Goal: Communication & Community: Answer question/provide support

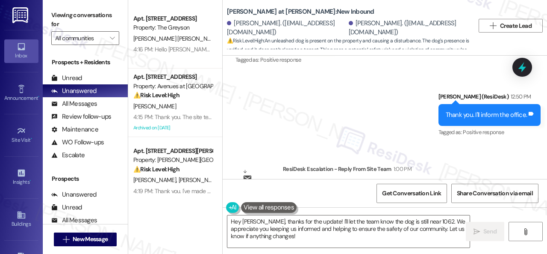
scroll to position [2052, 0]
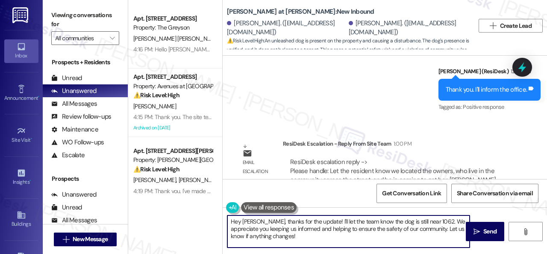
drag, startPoint x: 260, startPoint y: 222, endPoint x: 296, endPoint y: 236, distance: 39.0
click at [296, 236] on textarea "Hey Kim, thanks for the update! I'll let the team know the dog is still near 10…" at bounding box center [348, 231] width 242 height 32
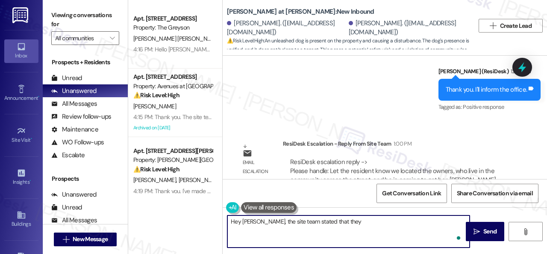
paste textarea "located the owners, who live in the community across the street, and he is comi…"
click at [327, 222] on textarea "Hey Kim, the site team stated that they located the owners, who live in the com…" at bounding box center [348, 231] width 242 height 32
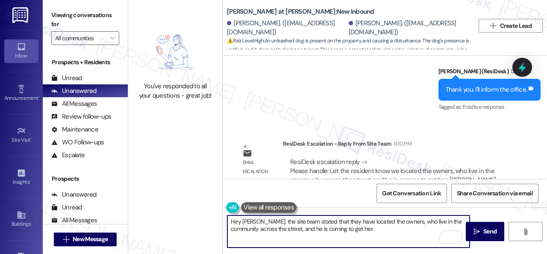
click at [355, 228] on textarea "Hey Kim, the site team stated that they have located the owners, who live in th…" at bounding box center [348, 231] width 242 height 32
type textarea "Hey Kim, the site team stated that they have located the owners, who live in th…"
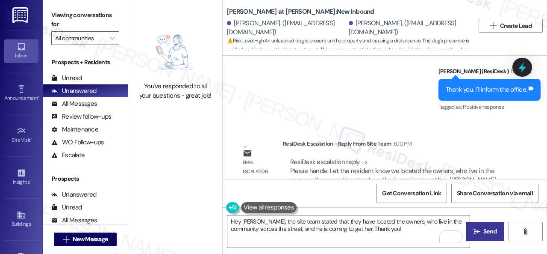
click at [484, 235] on span "Send" at bounding box center [490, 231] width 13 height 9
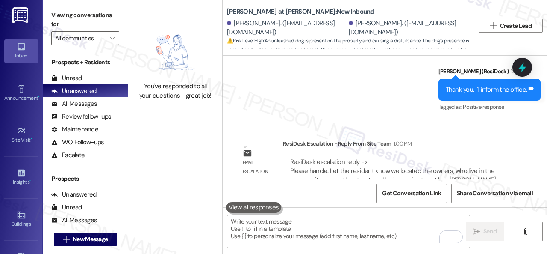
scroll to position [3, 0]
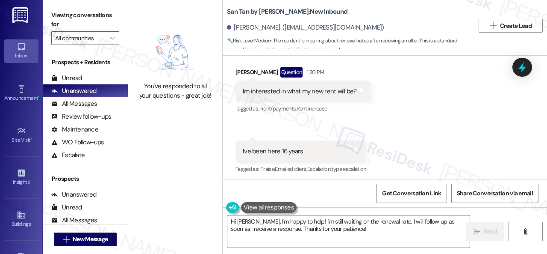
scroll to position [307, 0]
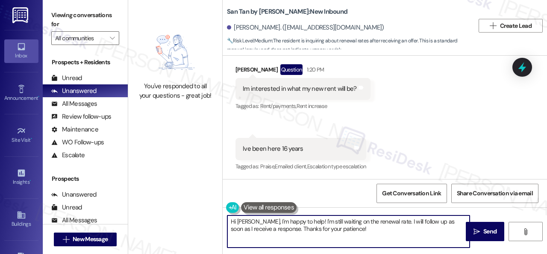
drag, startPoint x: 257, startPoint y: 223, endPoint x: 351, endPoint y: 233, distance: 94.6
click at [363, 237] on textarea "Hi Joseph, I'm happy to help! I'm still waiting on the renewal rate. I will fol…" at bounding box center [348, 231] width 242 height 32
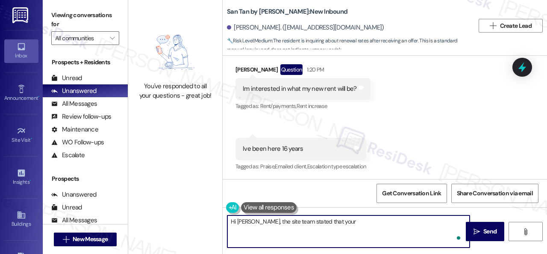
paste textarea "lease is not up until January. We do not have renewal pricing that far in advan…"
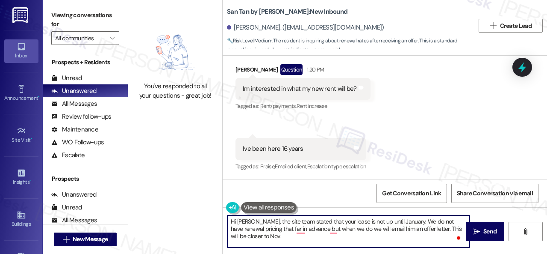
click at [407, 221] on textarea "Hi Joseph, the site team stated that your lease is not up until January. We do …" at bounding box center [348, 231] width 242 height 32
click at [318, 229] on textarea "Hi Joseph, the site team stated that your lease is not up until January. They d…" at bounding box center [348, 231] width 242 height 32
click at [346, 228] on textarea "Hi Joseph, the site team stated that your lease is not up until January. They d…" at bounding box center [348, 231] width 242 height 32
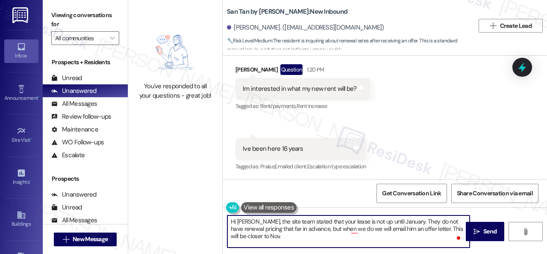
click at [346, 228] on textarea "Hi Joseph, the site team stated that your lease is not up until January. They d…" at bounding box center [348, 231] width 242 height 32
click at [345, 230] on textarea "Hi Joseph, the site team stated that your lease is not up until January. They d…" at bounding box center [348, 231] width 242 height 32
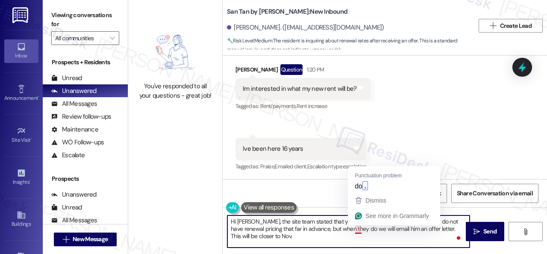
click at [358, 227] on textarea "Hi Joseph, the site team stated that your lease is not up until January. They d…" at bounding box center [348, 231] width 242 height 32
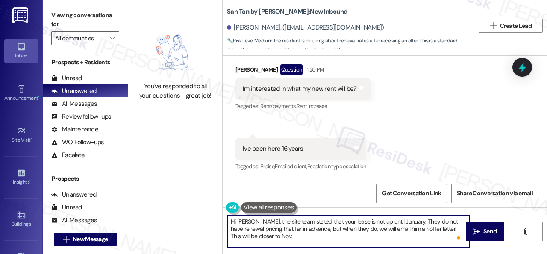
click at [369, 230] on textarea "Hi Joseph, the site team stated that your lease is not up until January. They d…" at bounding box center [348, 231] width 242 height 32
click at [404, 227] on textarea "Hi Joseph, the site team stated that your lease is not up until January. They d…" at bounding box center [348, 231] width 242 height 32
drag, startPoint x: 445, startPoint y: 226, endPoint x: 455, endPoint y: 228, distance: 10.5
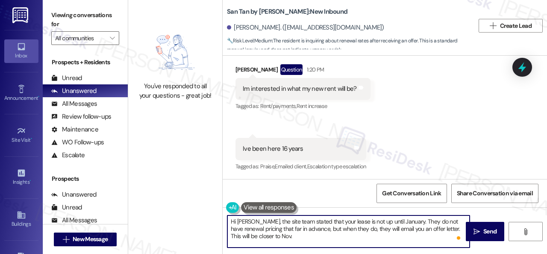
click at [455, 228] on textarea "Hi Joseph, the site team stated that your lease is not up until January. They d…" at bounding box center [348, 231] width 242 height 32
click at [271, 233] on textarea "Hi Joseph, the site team stated that your lease is not up until January. They d…" at bounding box center [348, 231] width 242 height 32
type textarea "Hi Joseph, the site team stated that your lease is not up until January. They d…"
click at [485, 232] on span "Send" at bounding box center [490, 231] width 13 height 9
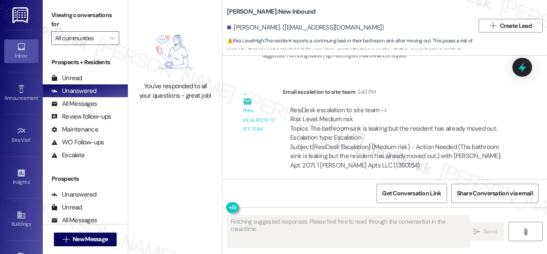
scroll to position [3031, 0]
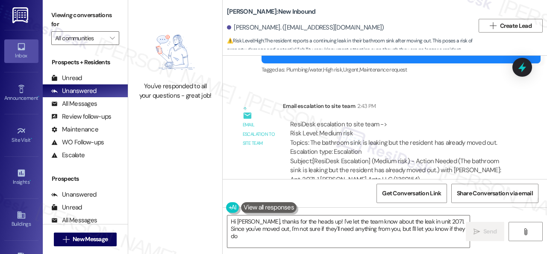
type textarea "Hi Natalia, thanks for the heads up! I've let the team know about the leak in u…"
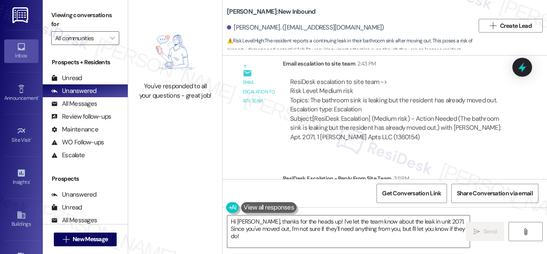
scroll to position [3116, 0]
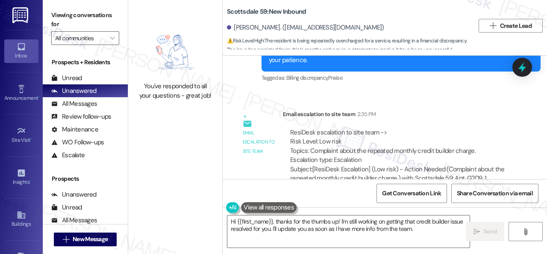
scroll to position [1061, 0]
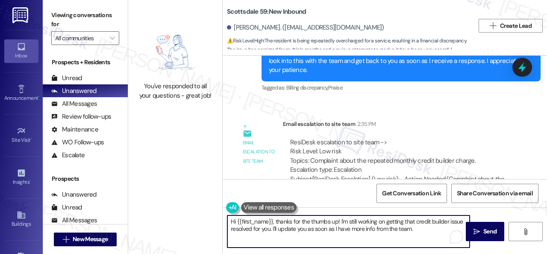
drag, startPoint x: 275, startPoint y: 222, endPoint x: 417, endPoint y: 232, distance: 141.8
click at [417, 232] on textarea "Hi {{first_name}}, thanks for the thumbs up! I'm still working on getting that …" at bounding box center [348, 231] width 242 height 32
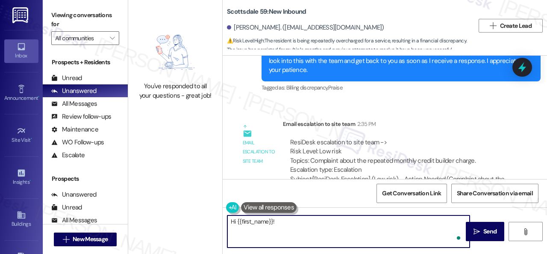
paste textarea "The site team stated that it is an automatic enrollment fee called Credit Build…"
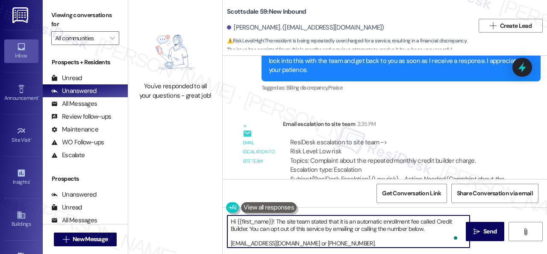
scroll to position [0, 0]
type textarea "Hi {{first_name}}! The site team stated that it is an automatic enrollment fee …"
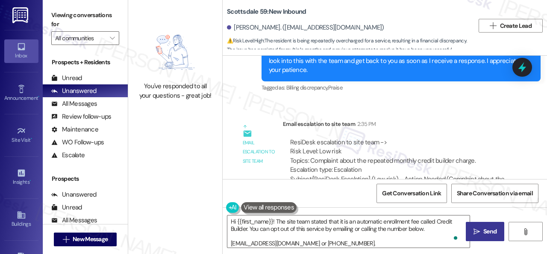
click at [490, 230] on span "Send" at bounding box center [490, 231] width 13 height 9
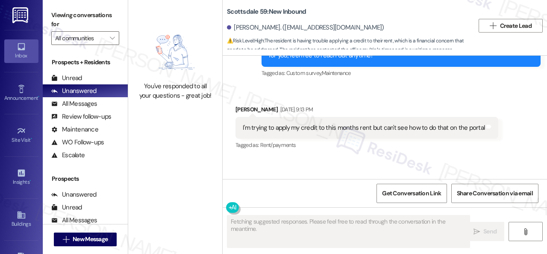
scroll to position [586, 0]
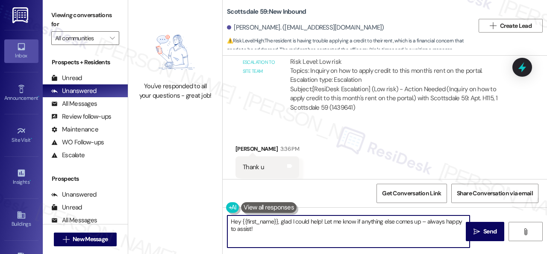
drag, startPoint x: 279, startPoint y: 221, endPoint x: 272, endPoint y: 206, distance: 16.1
click at [286, 227] on textarea "Hey {{first_name}}, glad I could help! Let me know if anything else comes up – …" at bounding box center [348, 231] width 242 height 32
paste textarea "like the credit was applied to her account, is she trying to make a payment?"
click at [345, 221] on textarea "Hey {{first_name}}, the site team stated that it like the credit was applied to…" at bounding box center [348, 231] width 242 height 32
click at [438, 219] on textarea "Hey {{first_name}}, the site team stated that it looks like the credit was appl…" at bounding box center [348, 231] width 242 height 32
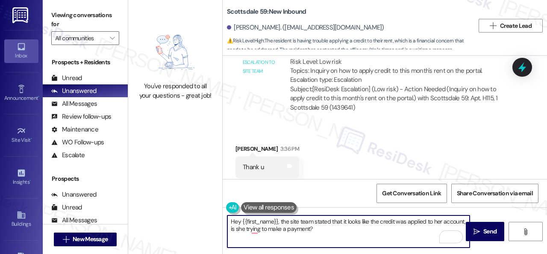
click at [438, 219] on textarea "Hey {{first_name}}, the site team stated that it looks like the credit was appl…" at bounding box center [348, 231] width 242 height 32
drag, startPoint x: 251, startPoint y: 229, endPoint x: 284, endPoint y: 230, distance: 32.5
click at [284, 230] on textarea "Hey {{first_name}}, the site team stated that it looks like the credit was appl…" at bounding box center [348, 231] width 242 height 32
click at [356, 229] on textarea "Hey {{first_name}}, the site team stated that it looks like the credit was appl…" at bounding box center [348, 231] width 242 height 32
type textarea "Hey {{first_name}}, the site team stated that it looks like the credit was appl…"
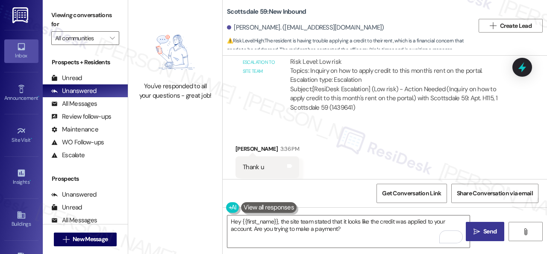
click at [482, 235] on span "Send" at bounding box center [490, 231] width 17 height 9
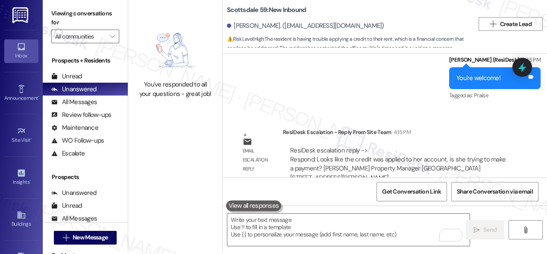
scroll to position [3, 0]
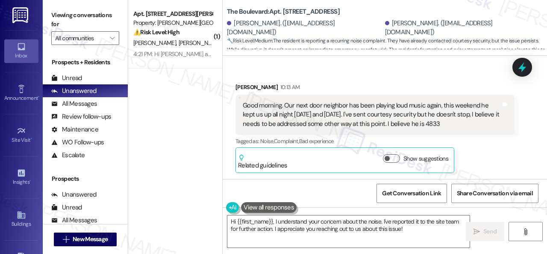
scroll to position [2312, 0]
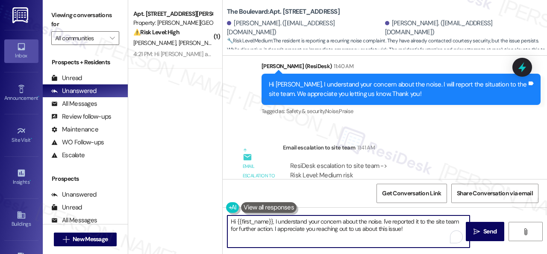
drag, startPoint x: 237, startPoint y: 218, endPoint x: 273, endPoint y: 219, distance: 35.9
click at [273, 219] on textarea "Hi {{first_name}}, I understand your concern about the noise. I've reported it …" at bounding box center [348, 231] width 242 height 32
drag, startPoint x: 249, startPoint y: 222, endPoint x: 393, endPoint y: 233, distance: 144.9
click at [393, 233] on textarea "Hi [PERSON_NAME], I understand your concern about the noise. I've reported it t…" at bounding box center [348, 231] width 242 height 32
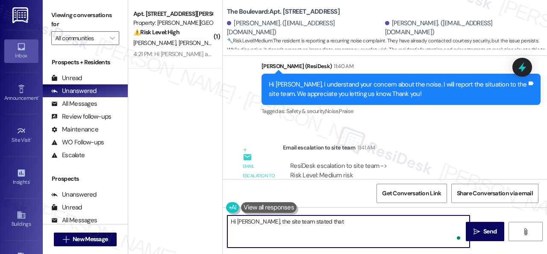
paste textarea "be addressing the issue [DATE], thank you for bringing to our attention."
click at [313, 221] on textarea "Hi [PERSON_NAME], the site team stated that be addressing the issue [DATE], tha…" at bounding box center [348, 231] width 242 height 32
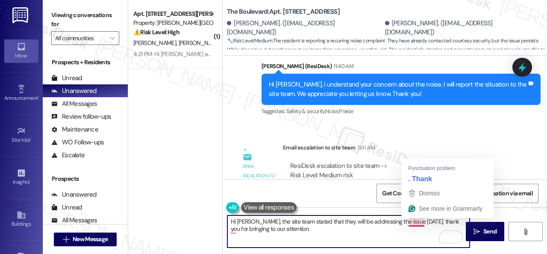
click at [407, 221] on textarea "Hi [PERSON_NAME], the site team stated that they will be addressing the issue […" at bounding box center [348, 231] width 242 height 32
click at [418, 222] on textarea "Hi [PERSON_NAME], the site team stated that they will be addressing the issue […" at bounding box center [348, 231] width 242 height 32
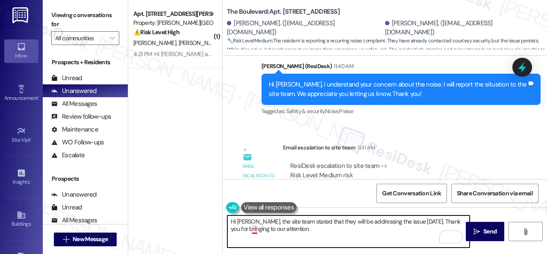
click at [253, 227] on textarea "Hi Elisa, the site team stated that they will be addressing the issue today. Th…" at bounding box center [348, 231] width 242 height 32
drag, startPoint x: 436, startPoint y: 220, endPoint x: 438, endPoint y: 229, distance: 8.9
click at [438, 229] on textarea "Hi Elisa, the site team stated that they will be addressing the issue today. Th…" at bounding box center [348, 231] width 242 height 32
type textarea "Hi Elisa, the site team stated that they will be addressing the issue today. Th…"
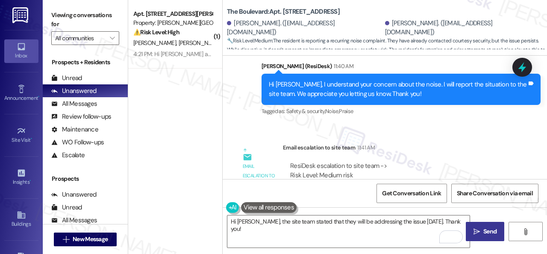
click at [484, 233] on span "Send" at bounding box center [490, 231] width 13 height 9
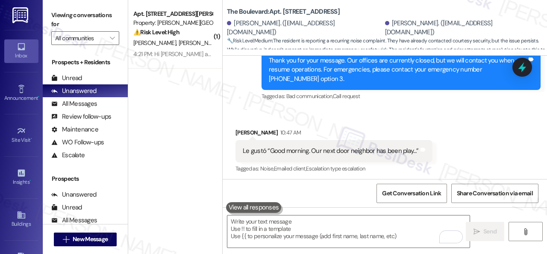
scroll to position [2166, 0]
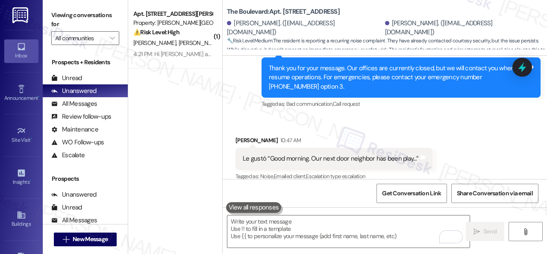
click at [185, 47] on span "S. Guntupalli" at bounding box center [200, 43] width 43 height 8
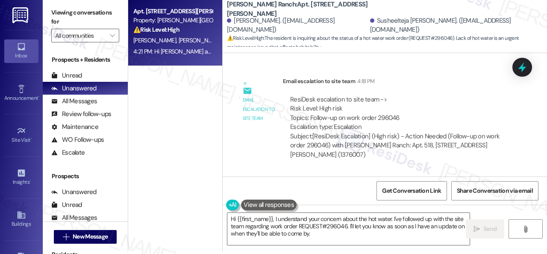
scroll to position [8284, 0]
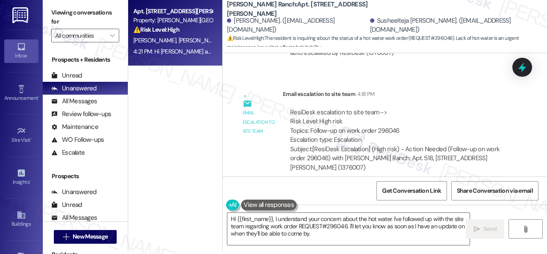
drag, startPoint x: 402, startPoint y: 227, endPoint x: 355, endPoint y: 190, distance: 59.7
click at [402, 227] on textarea "Hi {{first_name}}, I understand your concern about the hot water. I've followed…" at bounding box center [348, 228] width 242 height 32
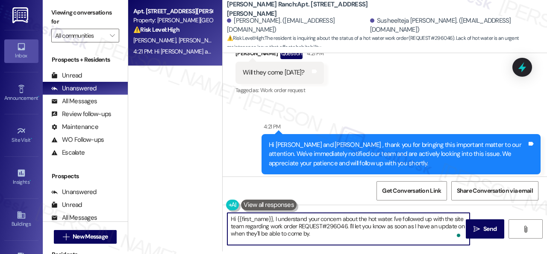
scroll to position [8541, 0]
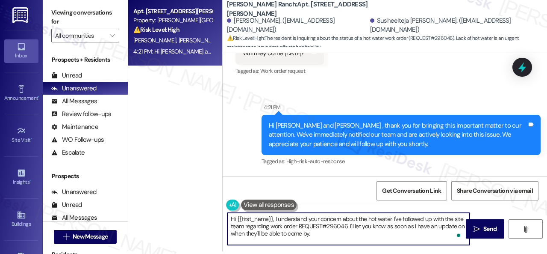
drag, startPoint x: 316, startPoint y: 236, endPoint x: 190, endPoint y: 206, distance: 129.2
click at [190, 206] on div "Apt. 518, 4101 S Custer Rd Property: Craig Ranch ⚠️ Risk Level: High The reside…" at bounding box center [337, 124] width 419 height 254
paste textarea "I apologize if I cannot confirm when the maintenance team will visit your apart…"
type textarea "I apologize if I cannot confirm when the maintenance team will visit your apart…"
click at [484, 228] on span "Send" at bounding box center [490, 228] width 13 height 9
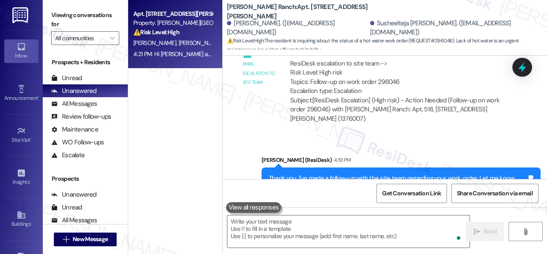
scroll to position [8335, 0]
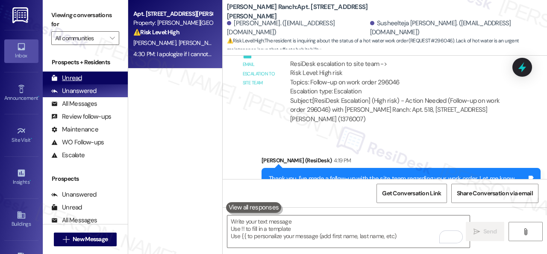
click at [74, 74] on div "Unread" at bounding box center [66, 78] width 31 height 9
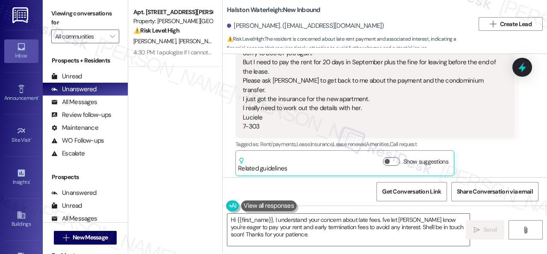
scroll to position [3, 0]
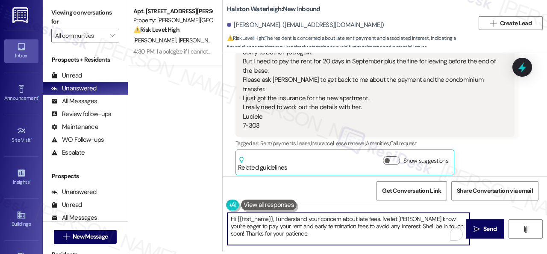
drag, startPoint x: 305, startPoint y: 236, endPoint x: 203, endPoint y: 207, distance: 105.7
click at [203, 207] on div "Apt. 518, 4101 S Custer Rd Property: Craig Ranch ⚠️ Risk Level: High The reside…" at bounding box center [337, 124] width 419 height 254
click at [319, 233] on textarea "Hi {{first_name}}, I understand your concern about late fees. I've let Valeria …" at bounding box center [348, 228] width 242 height 32
click at [275, 218] on textarea "Hi {{first_name}}, I understand your concern about late fees. I've let Valeria …" at bounding box center [348, 228] width 242 height 32
drag, startPoint x: 277, startPoint y: 218, endPoint x: 323, endPoint y: 233, distance: 48.8
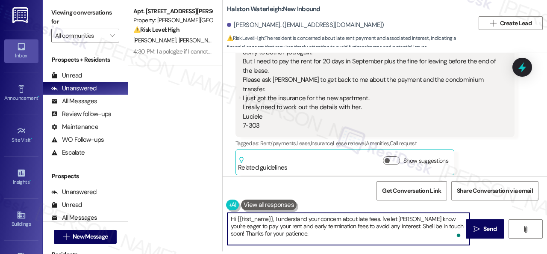
click at [323, 233] on textarea "Hi {{first_name}}, I understand your concern about late fees. I've let Valeria …" at bounding box center [348, 228] width 242 height 32
paste textarea "currently following up with my systems teams to adjust your ledger as it is cha…"
click at [274, 218] on textarea "Hi {{first_name}}, currently following up with my systems teams to adjust your …" at bounding box center [348, 228] width 242 height 32
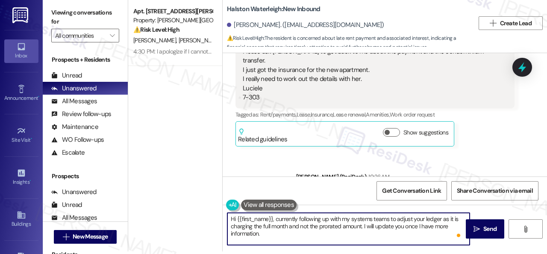
scroll to position [50021, 0]
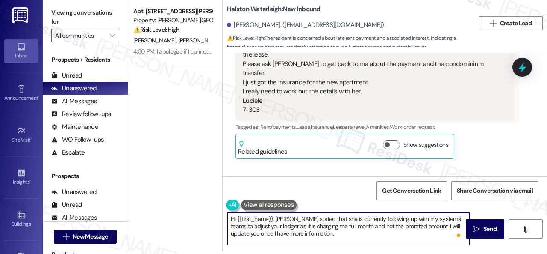
click at [408, 218] on textarea "Hi {{first_name}}, Valeria stated that she is currently following up with my sy…" at bounding box center [348, 228] width 242 height 32
click at [428, 224] on textarea "Hi {{first_name}}, Valeria stated that she is currently following up with her s…" at bounding box center [348, 228] width 242 height 32
drag, startPoint x: 254, startPoint y: 233, endPoint x: 269, endPoint y: 232, distance: 15.4
click at [269, 232] on textarea "Hi {{first_name}}, Valeria stated that she is currently following up with her s…" at bounding box center [348, 228] width 242 height 32
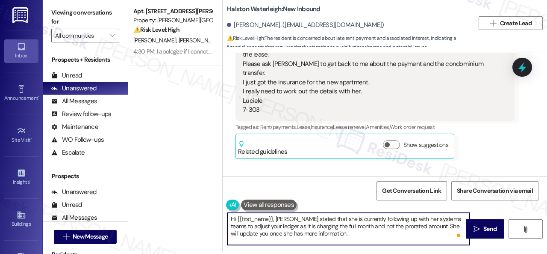
click at [337, 232] on textarea "Hi {{first_name}}, Valeria stated that she is currently following up with her s…" at bounding box center [348, 228] width 242 height 32
type textarea "Hi {{first_name}}, Valeria stated that she is currently following up with her s…"
click at [476, 228] on icon "" at bounding box center [477, 228] width 6 height 7
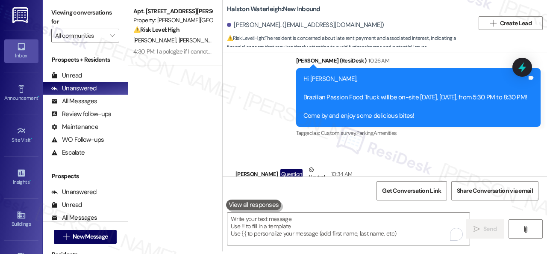
scroll to position [50363, 0]
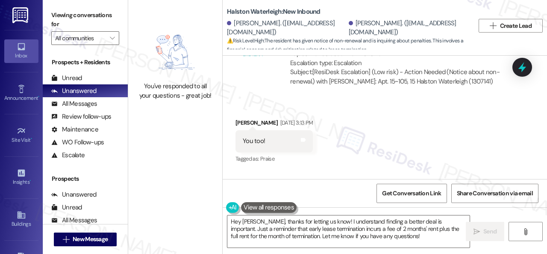
scroll to position [3, 0]
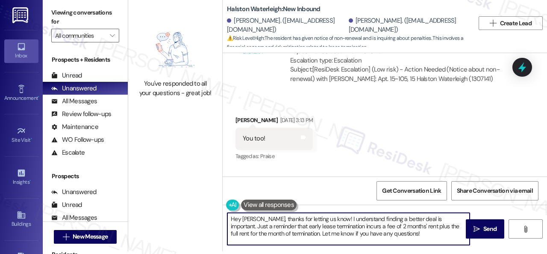
drag, startPoint x: 260, startPoint y: 219, endPoint x: 405, endPoint y: 234, distance: 145.7
click at [406, 234] on textarea "Hey [PERSON_NAME], thanks for letting us know! I understand finding a better de…" at bounding box center [348, 228] width 242 height 32
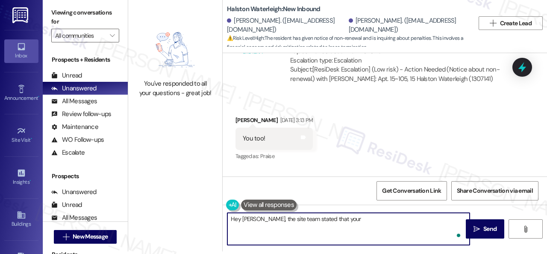
paste textarea "apartment is on notice for [DATE] and they are responsible until the end of the…"
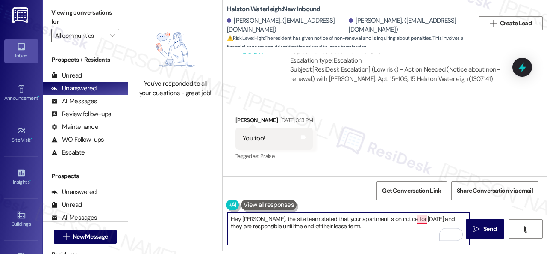
click at [422, 219] on textarea "Hey [PERSON_NAME], the site team stated that your apartment is on notice for [D…" at bounding box center [348, 228] width 242 height 32
click at [435, 218] on textarea "Hey [PERSON_NAME], the site team stated that your apartment is on notice for [D…" at bounding box center [348, 228] width 242 height 32
click at [435, 220] on textarea "Hey [PERSON_NAME], the site team stated that your apartment is on notice for [D…" at bounding box center [348, 228] width 242 height 32
click at [307, 226] on textarea "Hey [PERSON_NAME], the site team stated that your apartment is on notice for [D…" at bounding box center [348, 228] width 242 height 32
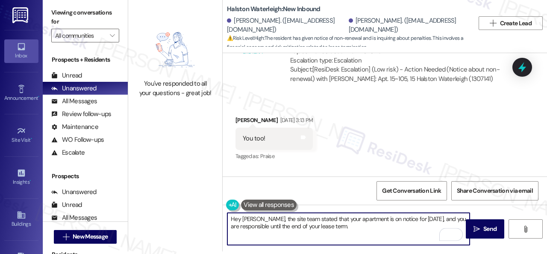
click at [352, 227] on textarea "Hey [PERSON_NAME], the site team stated that your apartment is on notice for [D…" at bounding box center [348, 228] width 242 height 32
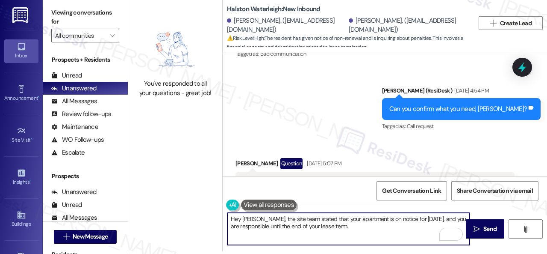
scroll to position [20641, 0]
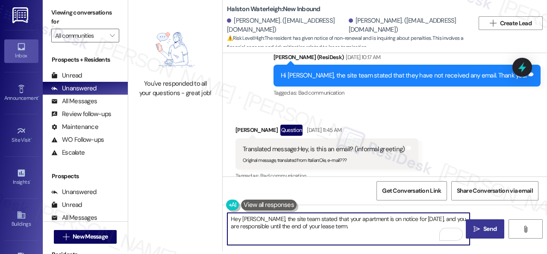
type textarea "Hey Alex, the site team stated that your apartment is on notice for 12/27/25, a…"
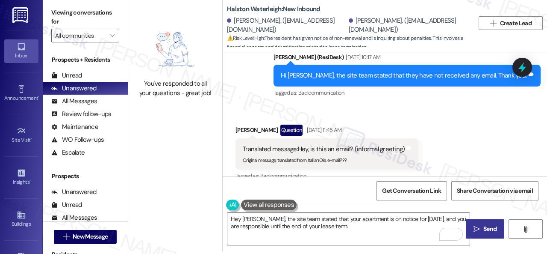
click at [482, 228] on span "Send" at bounding box center [490, 228] width 17 height 9
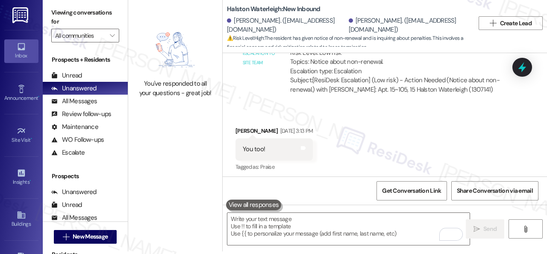
scroll to position [21325, 0]
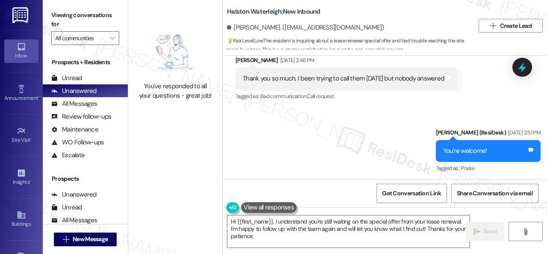
scroll to position [3914, 0]
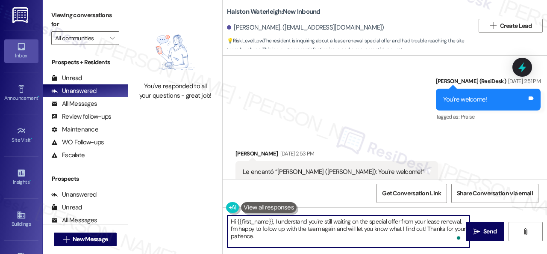
drag, startPoint x: 274, startPoint y: 222, endPoint x: 281, endPoint y: 233, distance: 13.6
click at [281, 233] on textarea "Hi {{first_name}}, I understand you're still waiting on the special offer from …" at bounding box center [348, 231] width 242 height 32
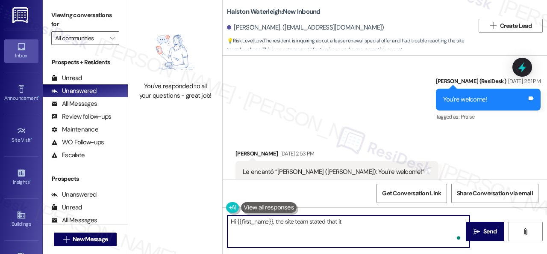
paste textarea "will be applied at renewal month which is October and she will see it reflected…"
click at [267, 229] on textarea "Hi {{first_name}}, the site team stated that it will be applied at renewal mont…" at bounding box center [348, 231] width 242 height 32
click at [358, 230] on textarea "Hi {{first_name}}, the site team stated that it will be applied at renewal mont…" at bounding box center [348, 231] width 242 height 32
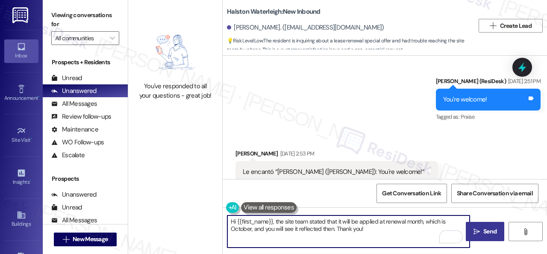
type textarea "Hi {{first_name}}, the site team stated that it will be applied at renewal mont…"
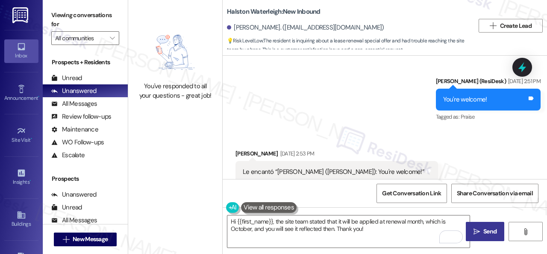
click at [484, 236] on button " Send" at bounding box center [485, 230] width 38 height 19
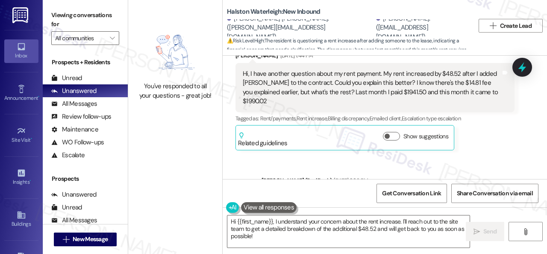
scroll to position [13788, 0]
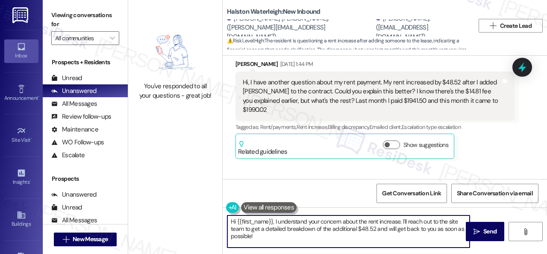
drag, startPoint x: 238, startPoint y: 222, endPoint x: 258, endPoint y: 238, distance: 25.6
click at [258, 238] on textarea "Hi {{first_name}}, I understand your concern about the rent increase. I'll reac…" at bounding box center [348, 231] width 242 height 32
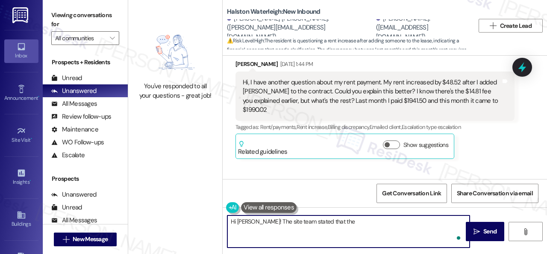
paste textarea "he scheduled rent is $1,877 before water/sewer charges (Varies by usage), damag…"
type textarea "Hi [PERSON_NAME]! The site team stated that the he scheduled rent is $1,877 bef…"
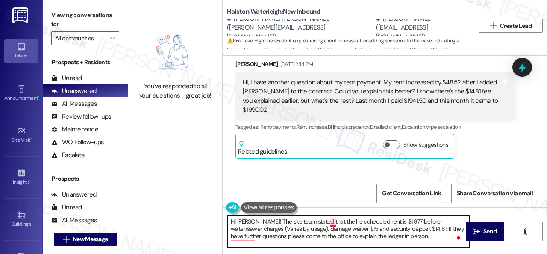
click at [331, 222] on textarea "Hi [PERSON_NAME]! The site team stated that the he scheduled rent is $1,877 bef…" at bounding box center [348, 231] width 242 height 32
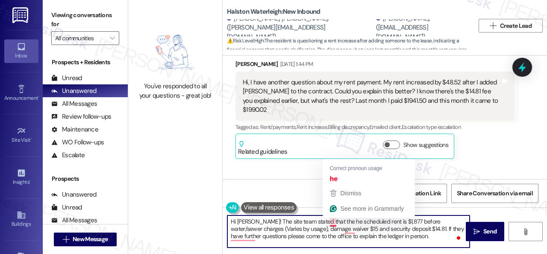
click at [331, 222] on textarea "Hi [PERSON_NAME]! The site team stated that the he scheduled rent is $1,877 bef…" at bounding box center [348, 231] width 242 height 32
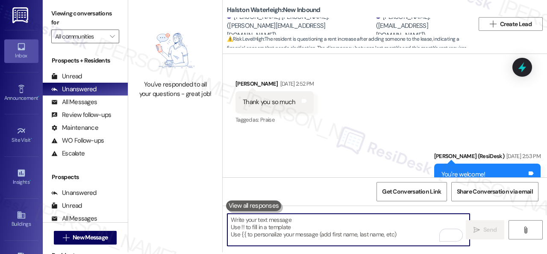
scroll to position [3, 0]
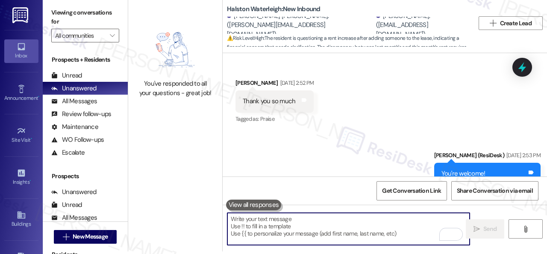
click at [267, 223] on textarea "To enrich screen reader interactions, please activate Accessibility in Grammarl…" at bounding box center [348, 228] width 242 height 32
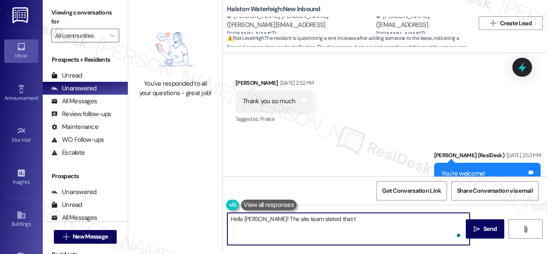
paste textarea "he scheduled rent is $1,877 before water/sewer charges (Varies by usage), damag…"
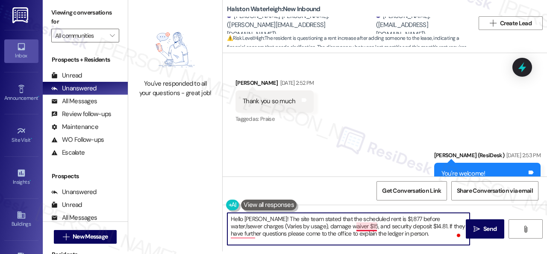
click at [363, 227] on textarea "Hello Camila! The site team stated that the scheduled rent is $1,877 before wat…" at bounding box center [348, 228] width 242 height 32
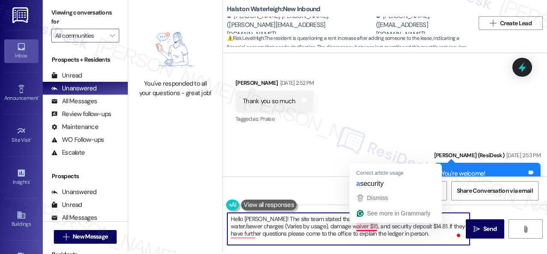
click at [362, 226] on textarea "Hello Camila! The site team stated that the scheduled rent is $1,877 before wat…" at bounding box center [348, 228] width 242 height 32
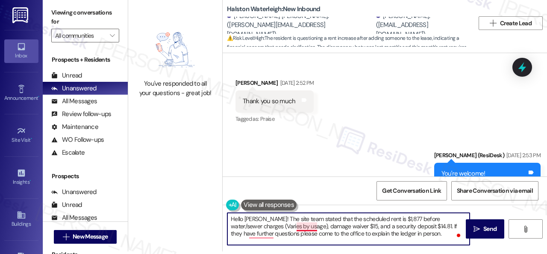
click at [305, 223] on textarea "Hello Camila! The site team stated that the scheduled rent is $1,877 before wat…" at bounding box center [348, 228] width 242 height 32
click at [434, 225] on textarea "Hello Camila! The site team stated that the scheduled rent is $1,877 before wat…" at bounding box center [348, 228] width 242 height 32
click at [262, 232] on textarea "Hello Camila! The site team stated that the scheduled rent is $1,877 before wat…" at bounding box center [348, 228] width 242 height 32
click at [426, 236] on textarea "Hello Camila! The site team stated that the scheduled rent is $1,877 before wat…" at bounding box center [348, 228] width 242 height 32
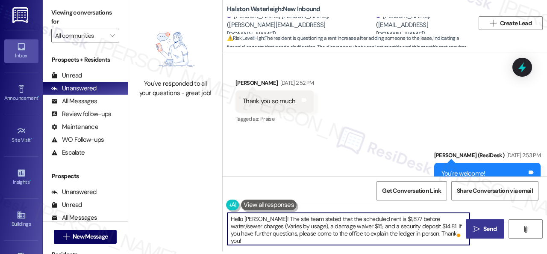
type textarea "Hello Camila! The site team stated that the scheduled rent is $1,877 before wat…"
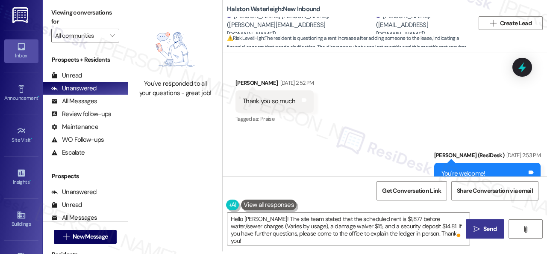
click at [484, 231] on span "Send" at bounding box center [490, 228] width 13 height 9
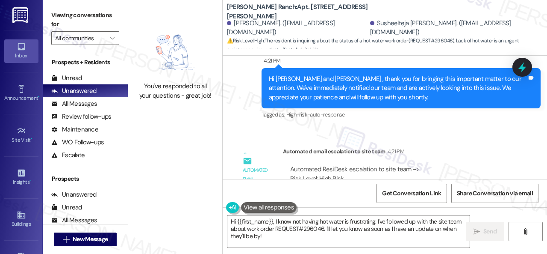
scroll to position [8633, 0]
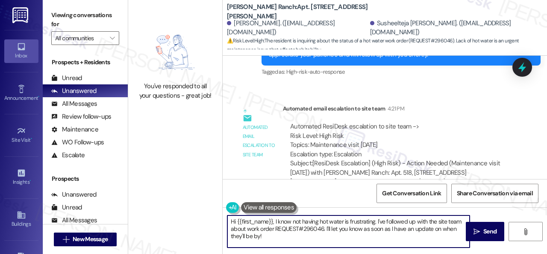
drag, startPoint x: 275, startPoint y: 218, endPoint x: 282, endPoint y: 233, distance: 16.1
click at [286, 237] on textarea "Hi {{first_name}}, I know not having hot water is frustrating. I've followed up…" at bounding box center [348, 231] width 242 height 32
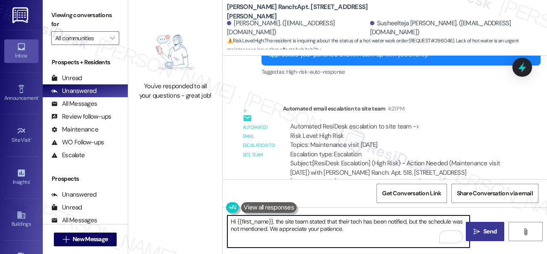
type textarea "Hi {{first_name}}, the site team stated that their tech has been notified, but …"
click at [484, 231] on span "Send" at bounding box center [490, 231] width 13 height 9
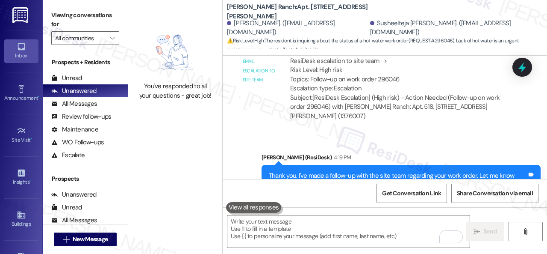
scroll to position [8335, 0]
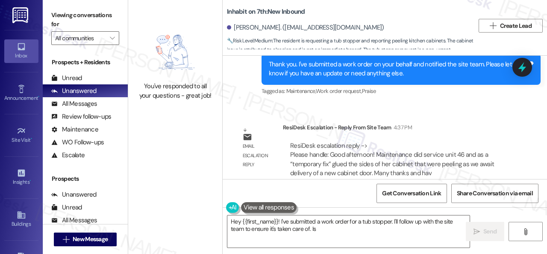
scroll to position [1456, 0]
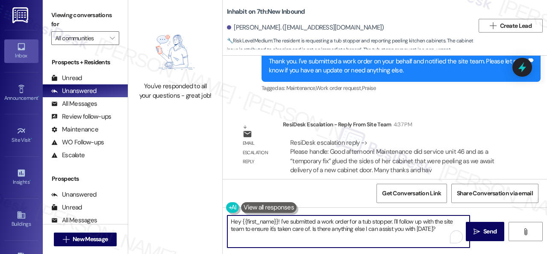
drag, startPoint x: 280, startPoint y: 220, endPoint x: 434, endPoint y: 231, distance: 154.3
click at [434, 231] on textarea "Hey {{first_name}}! I've submitted a work order for a tub stopper. I'll follow …" at bounding box center [348, 231] width 242 height 32
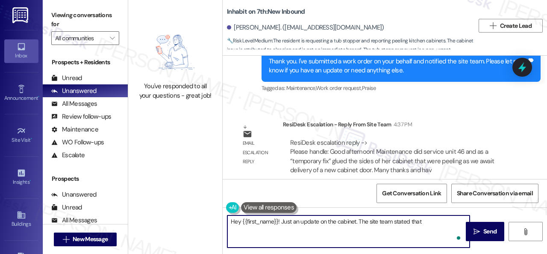
paste textarea "aintenance did service unit 46 and as a "temporary fix" glued the sides of her …"
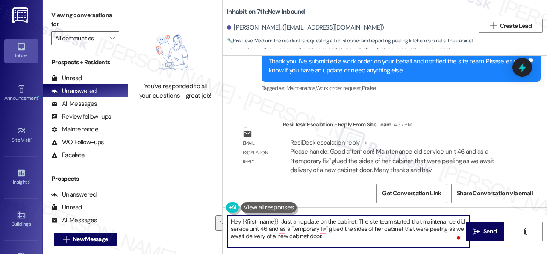
drag, startPoint x: 455, startPoint y: 221, endPoint x: 269, endPoint y: 230, distance: 186.2
click at [269, 230] on textarea "Hey {{first_name}}! Just an update on the cabinet. The site team stated that ma…" at bounding box center [348, 231] width 242 height 32
click at [333, 228] on textarea "Hey {{first_name}}! Just an update on the cabinet. The site team stated that ma…" at bounding box center [348, 231] width 242 height 32
click at [338, 226] on textarea "Hey {{first_name}}! Just an update on the cabinet. The site team stated that ma…" at bounding box center [348, 231] width 242 height 32
click at [400, 230] on textarea "Hey {{first_name}}! Just an update on the cabinet. The site team stated that ma…" at bounding box center [348, 231] width 242 height 32
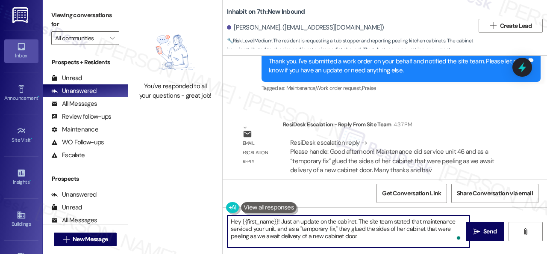
click at [400, 230] on textarea "Hey {{first_name}}! Just an update on the cabinet. The site team stated that ma…" at bounding box center [348, 231] width 242 height 32
click at [259, 236] on textarea "Hey {{first_name}}! Just an update on the cabinet. The site team stated that ma…" at bounding box center [348, 231] width 242 height 32
click at [284, 238] on textarea "Hey {{first_name}}! Just an update on the cabinet. The site team stated that ma…" at bounding box center [348, 231] width 242 height 32
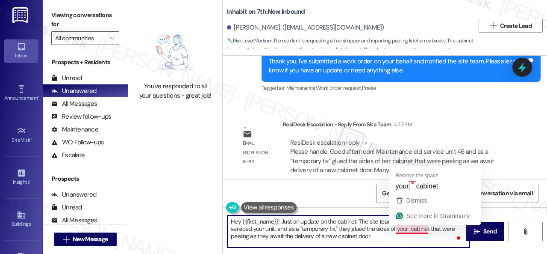
click at [418, 230] on textarea "Hey {{first_name}}! Just an update on the cabinet. The site team stated that ma…" at bounding box center [348, 231] width 242 height 32
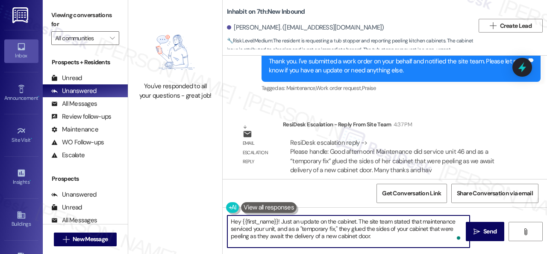
click at [382, 234] on textarea "Hey {{first_name}}! Just an update on the cabinet. The site team stated that ma…" at bounding box center [348, 231] width 242 height 32
type textarea "Hey {{first_name}}! Just an update on the cabinet. The site team stated that ma…"
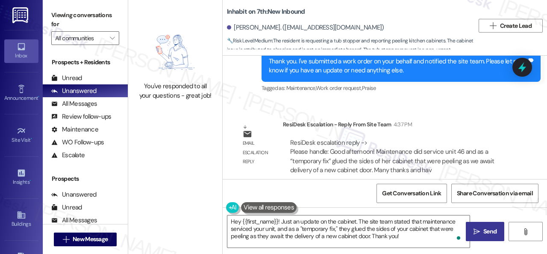
click at [487, 229] on span "Send" at bounding box center [490, 231] width 13 height 9
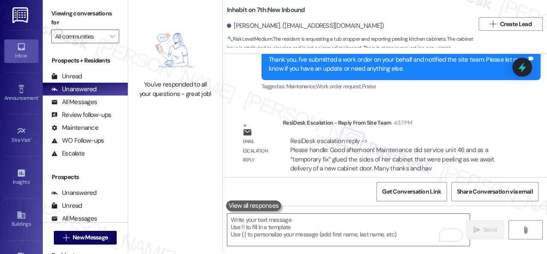
scroll to position [3, 0]
